Goal: Information Seeking & Learning: Understand process/instructions

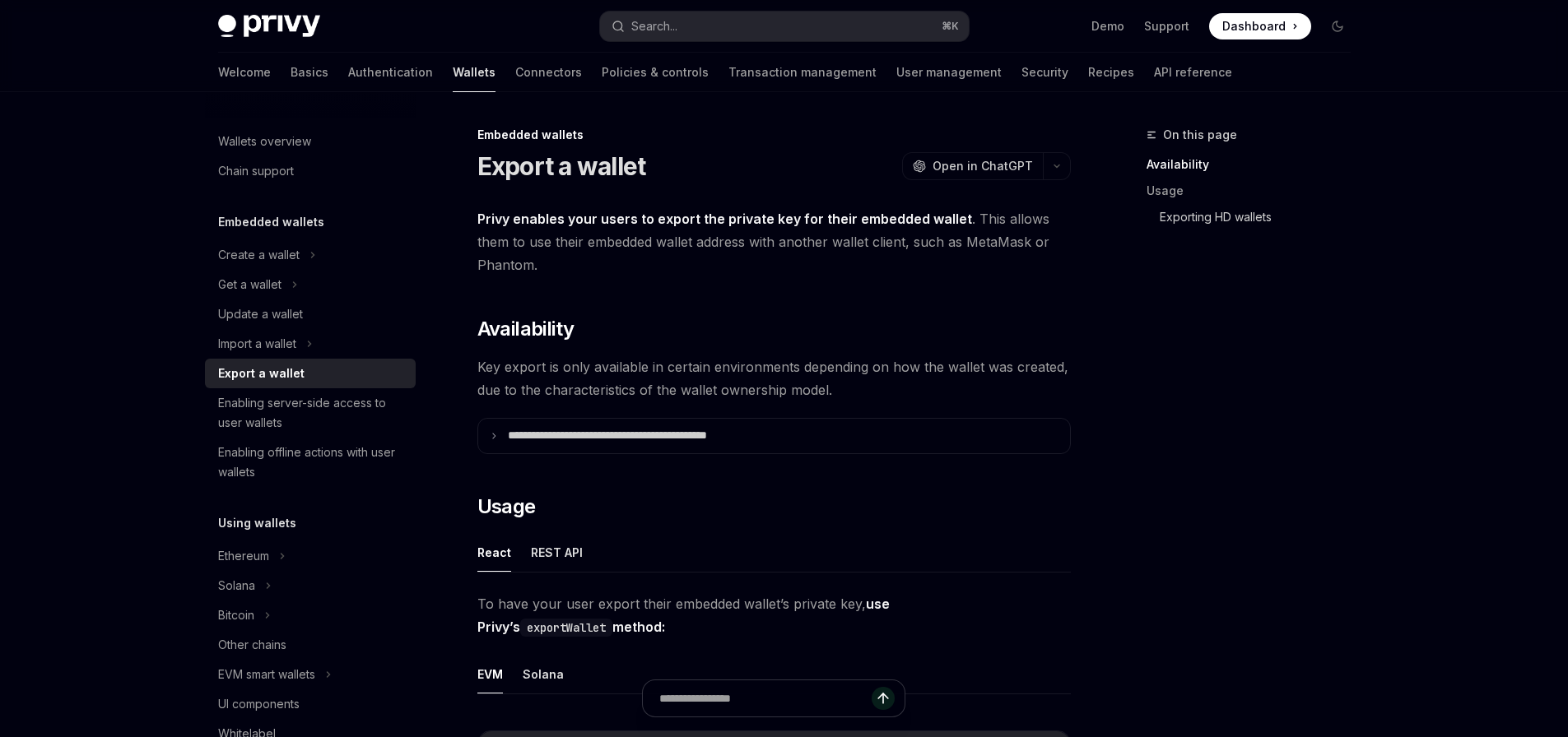
click at [1184, 211] on link "Exporting HD wallets" at bounding box center [1262, 217] width 204 height 26
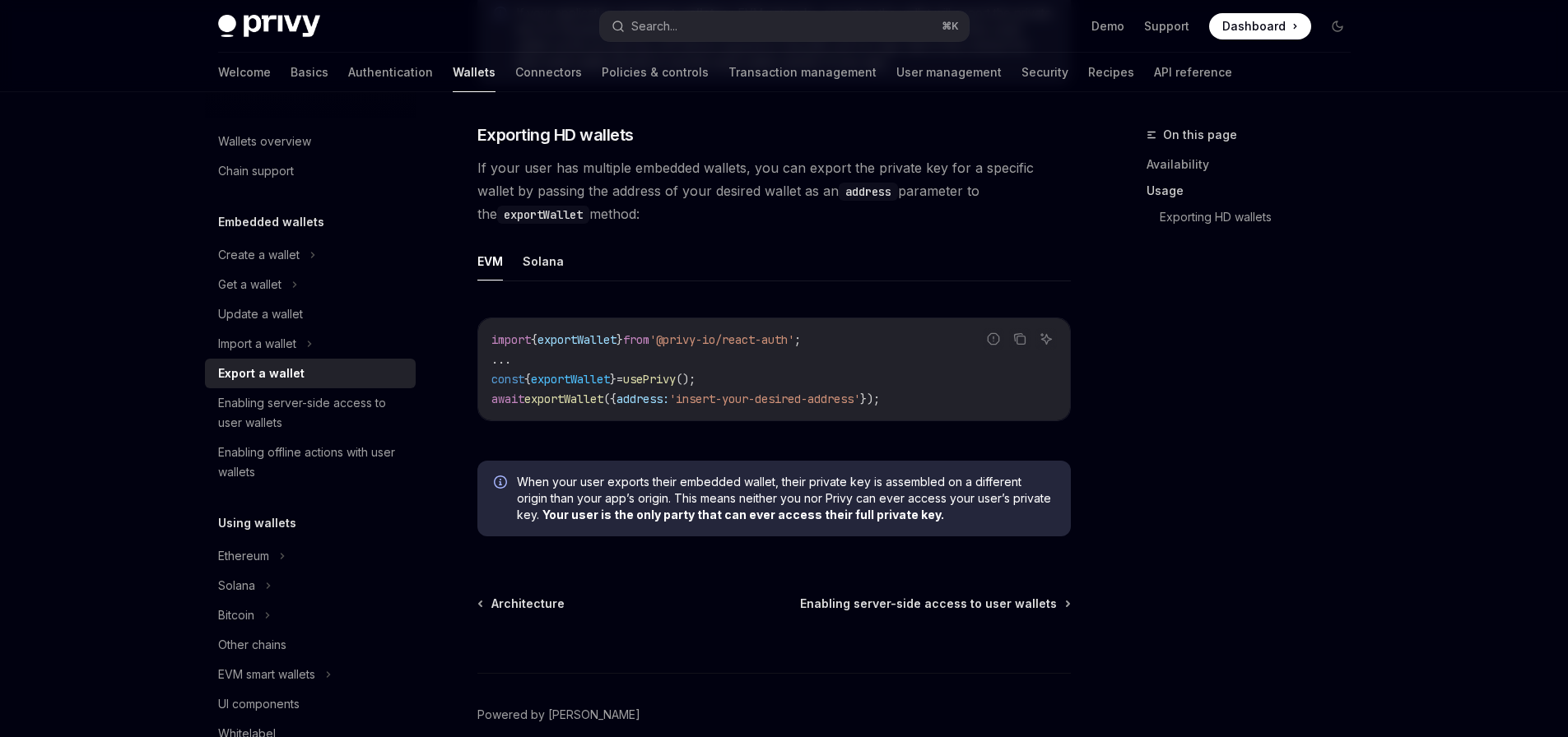
scroll to position [1593, 0]
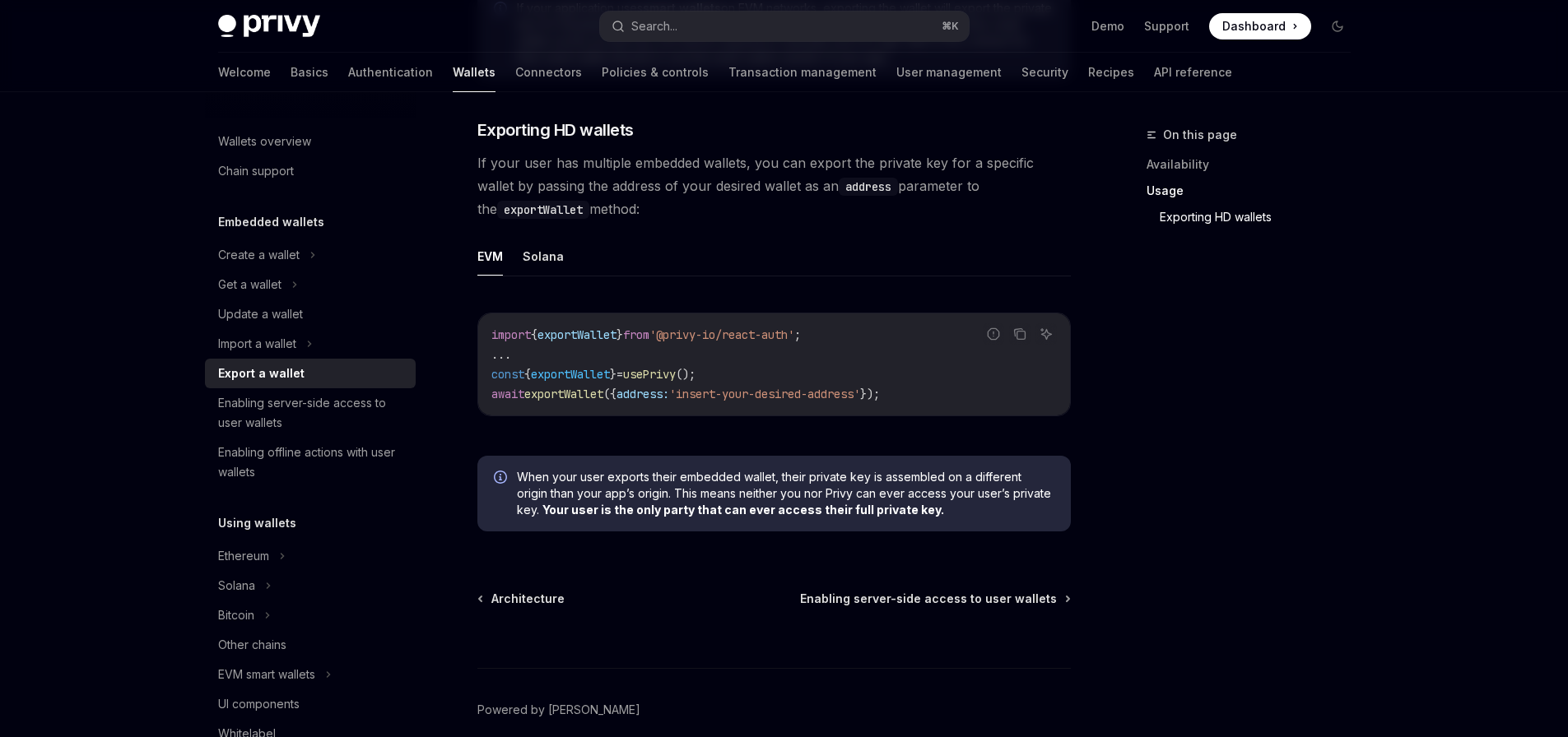
click at [1158, 194] on link "Usage" at bounding box center [1255, 191] width 217 height 26
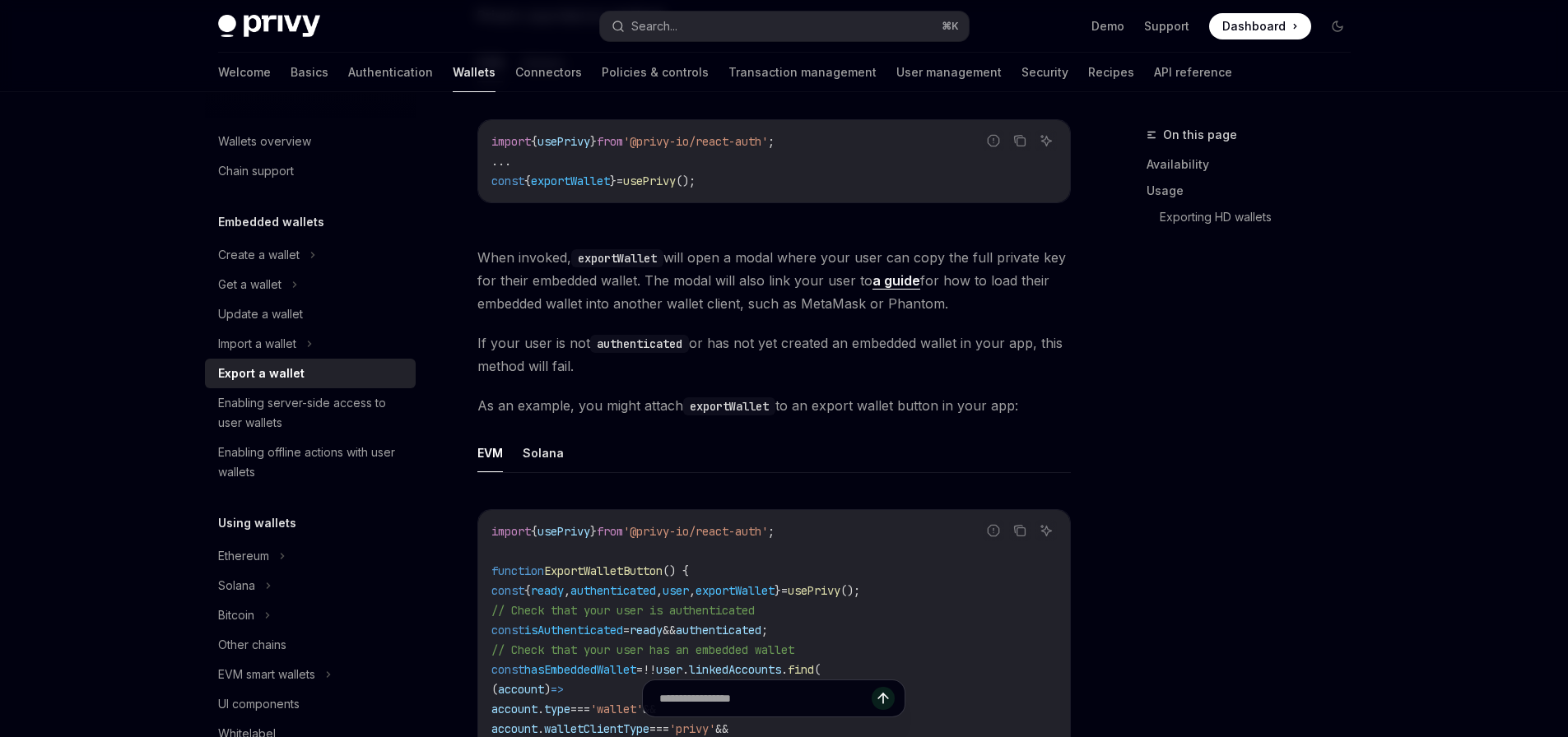
scroll to position [843, 0]
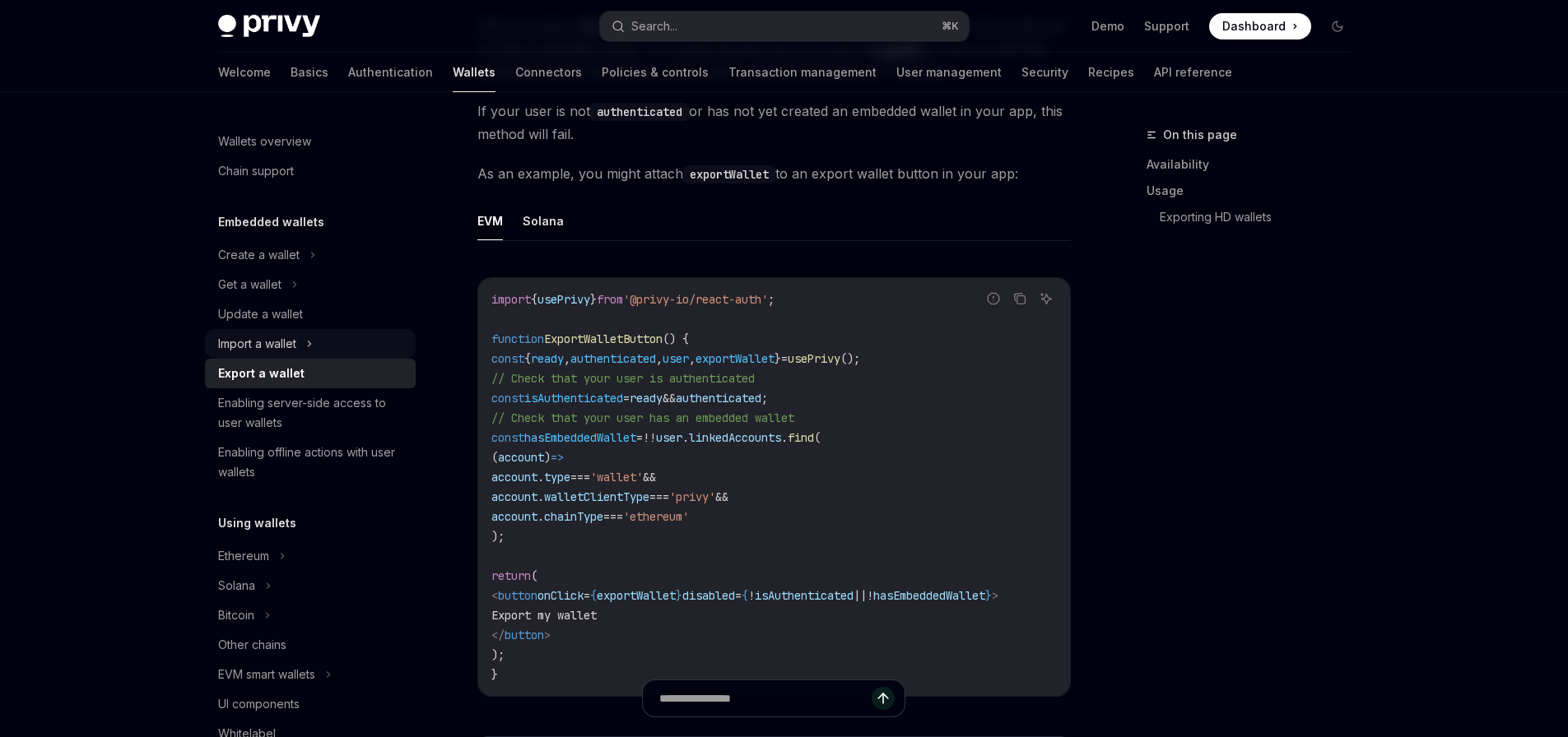
click at [262, 346] on div "Import a wallet" at bounding box center [257, 344] width 78 height 20
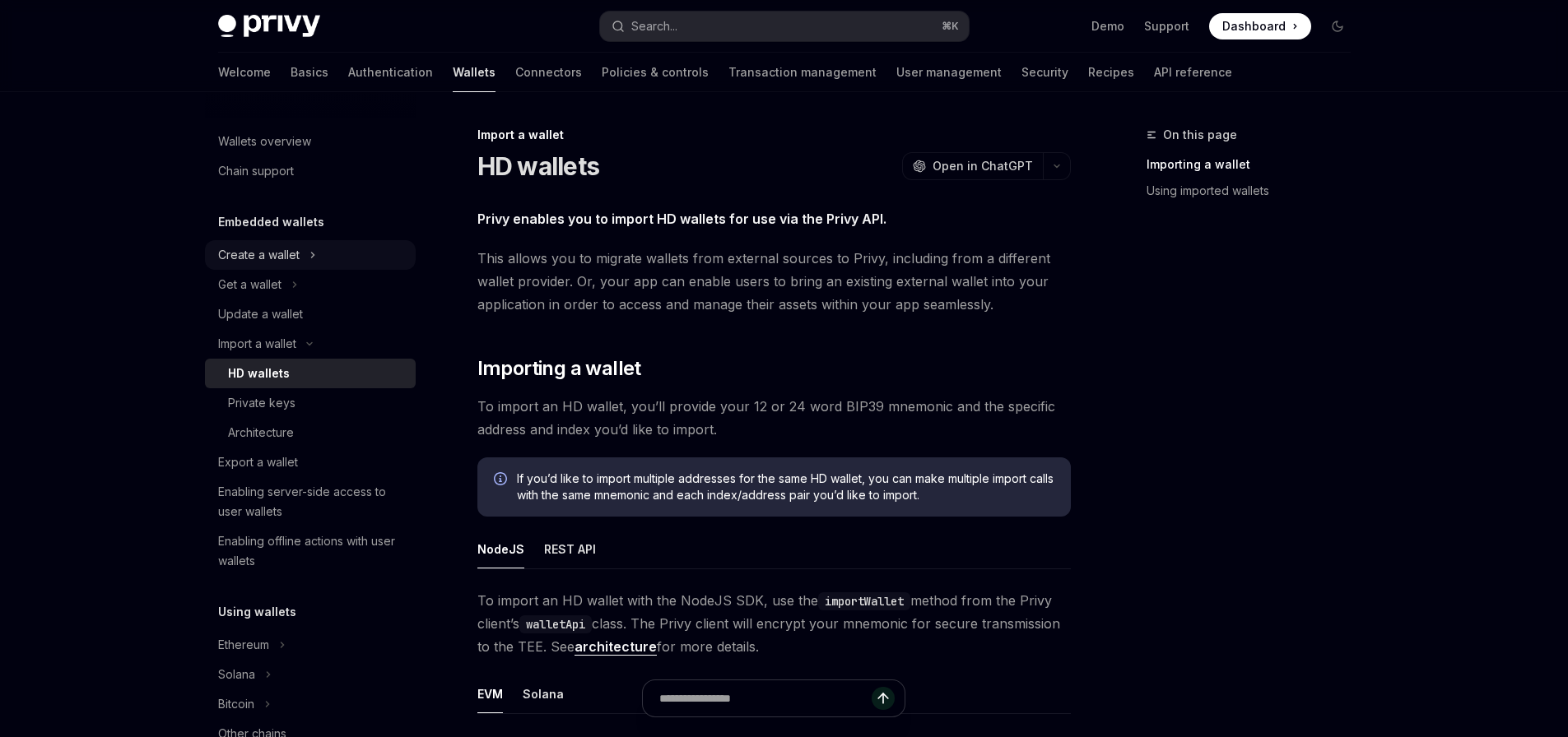
click at [314, 262] on icon at bounding box center [312, 254] width 7 height 20
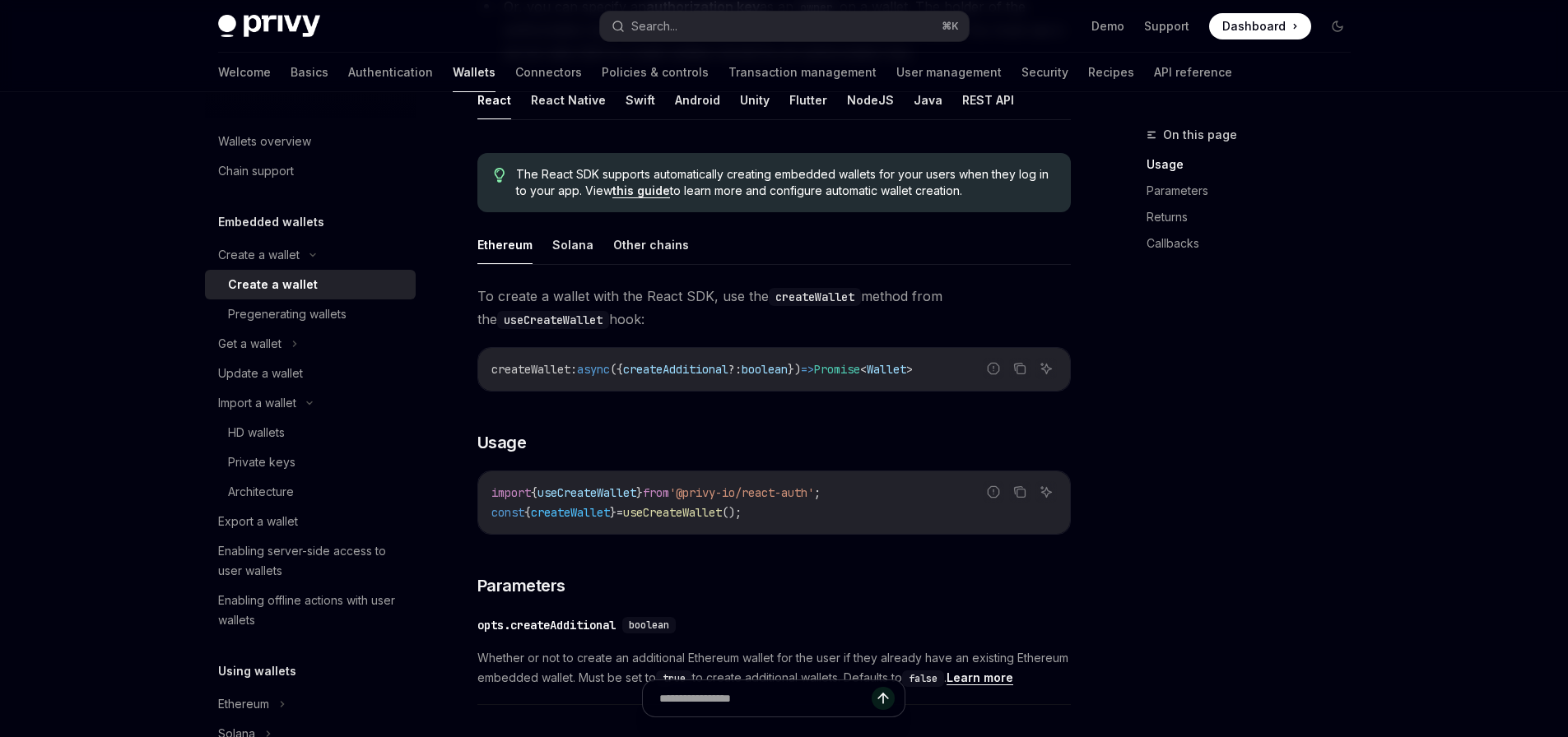
scroll to position [147, 0]
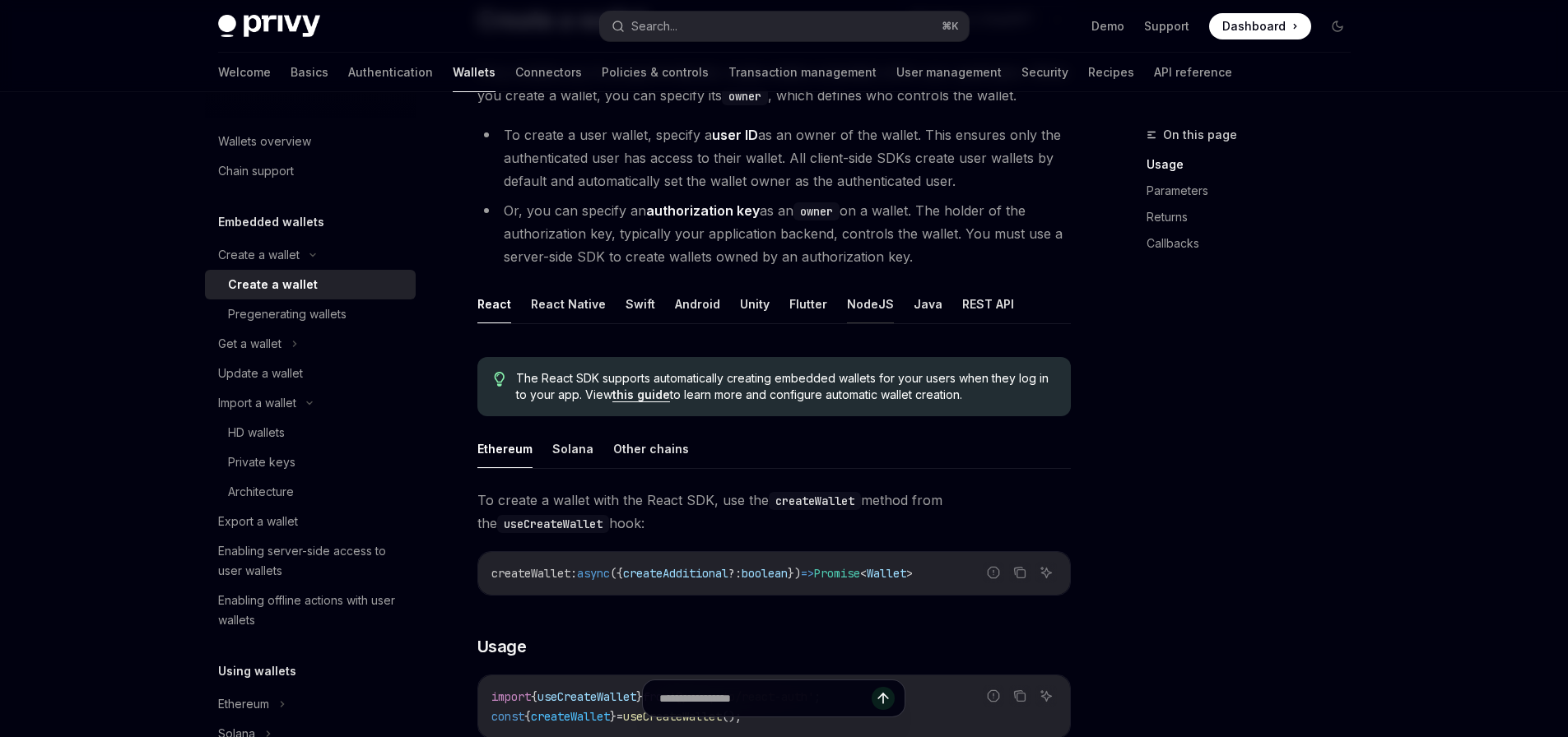
click at [853, 312] on button "NodeJS" at bounding box center [870, 304] width 47 height 38
type textarea "*"
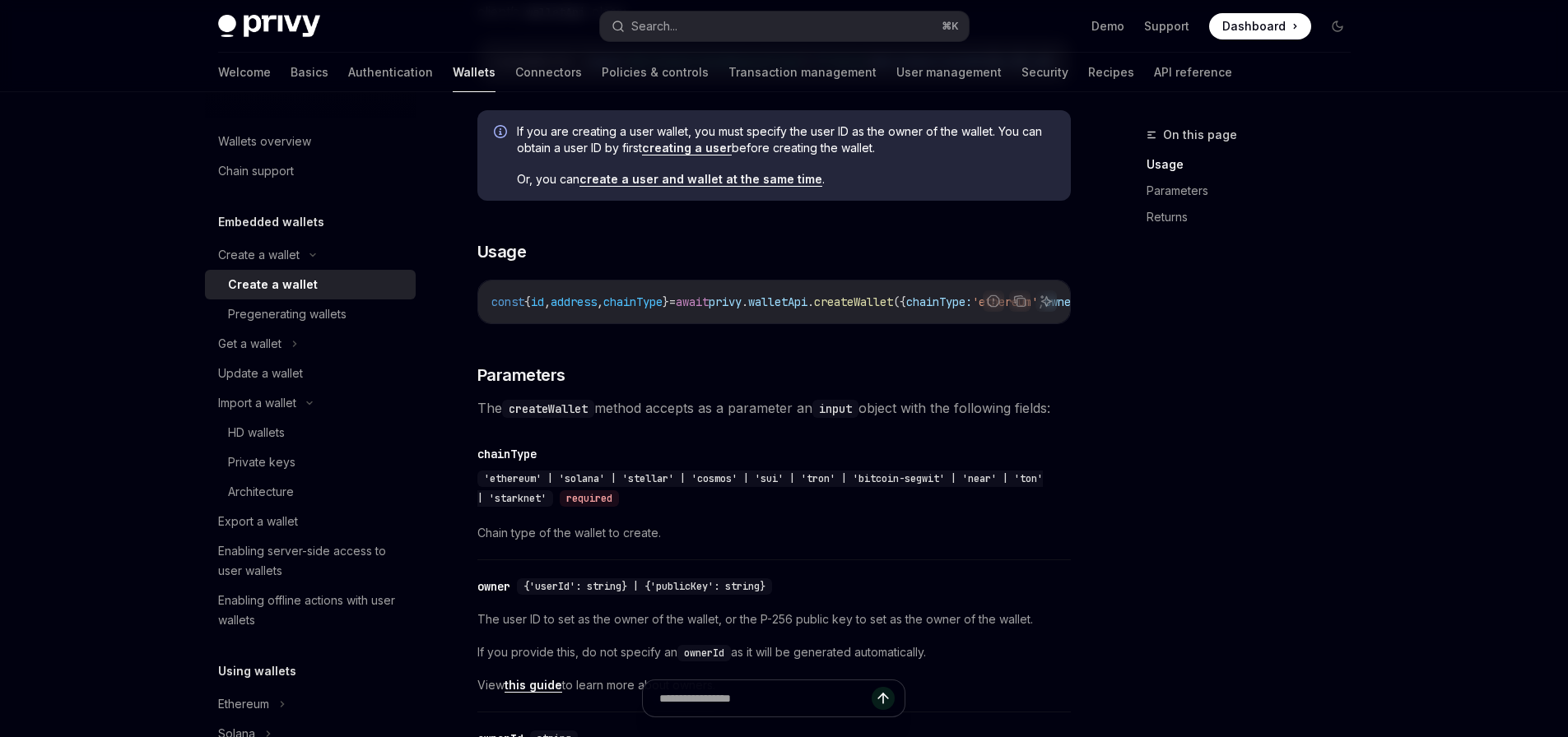
scroll to position [598, 0]
